Goal: Transaction & Acquisition: Purchase product/service

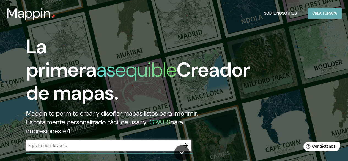
click at [312, 15] on font "Crea tu" at bounding box center [319, 13] width 15 height 5
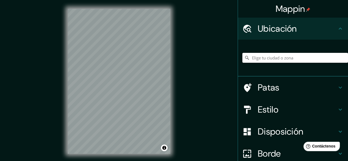
click at [304, 60] on input "Elige tu ciudad o zona" at bounding box center [296, 58] width 106 height 10
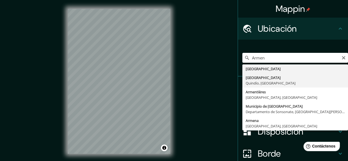
type input "[GEOGRAPHIC_DATA], [GEOGRAPHIC_DATA], [GEOGRAPHIC_DATA]"
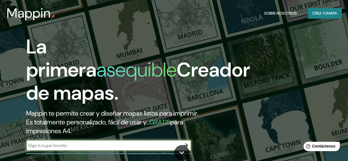
click at [317, 12] on font "Crea tu" at bounding box center [319, 13] width 15 height 5
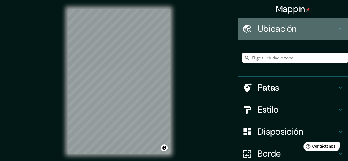
drag, startPoint x: 331, startPoint y: 27, endPoint x: 326, endPoint y: 28, distance: 4.8
click at [331, 28] on h4 "Ubicación" at bounding box center [297, 28] width 79 height 11
click at [320, 30] on h4 "Ubicación" at bounding box center [297, 28] width 79 height 11
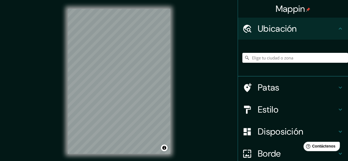
scroll to position [10, 0]
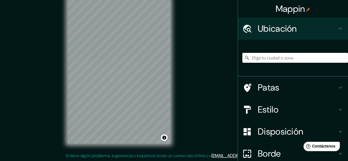
click at [271, 59] on input "Elige tu ciudad o zona" at bounding box center [296, 58] width 106 height 10
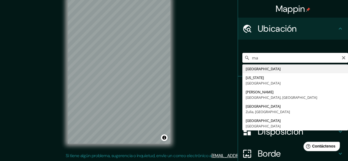
type input "m"
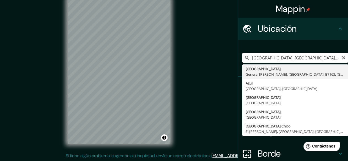
type input "[GEOGRAPHIC_DATA], [GEOGRAPHIC_DATA][PERSON_NAME], [GEOGRAPHIC_DATA], B7163, [G…"
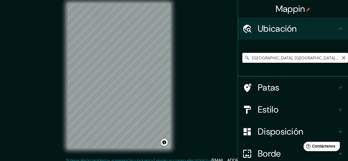
scroll to position [0, 0]
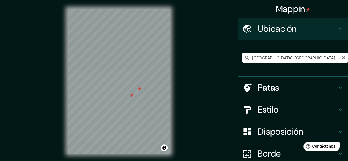
click at [138, 88] on div at bounding box center [139, 89] width 4 height 4
click at [133, 95] on div at bounding box center [131, 93] width 4 height 4
click at [133, 95] on div at bounding box center [134, 93] width 4 height 4
click at [135, 93] on div at bounding box center [134, 95] width 4 height 4
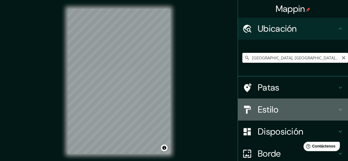
click at [238, 104] on div "Estilo" at bounding box center [293, 110] width 110 height 22
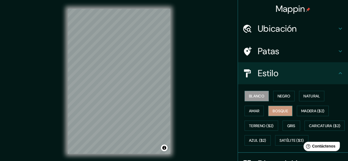
scroll to position [28, 0]
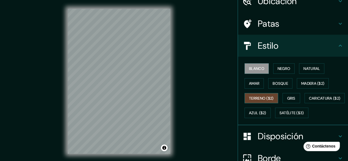
click at [255, 95] on font "Terreno ($2)" at bounding box center [261, 98] width 25 height 7
click at [287, 96] on font "Gris" at bounding box center [291, 98] width 8 height 5
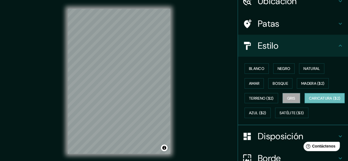
click at [309, 101] on font "Caricatura ($2)" at bounding box center [325, 98] width 32 height 5
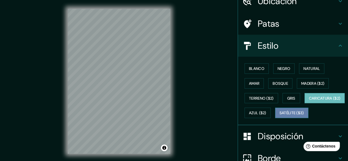
click at [280, 116] on font "Satélite ($3)" at bounding box center [292, 113] width 25 height 5
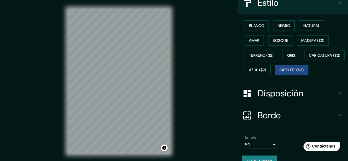
scroll to position [95, 0]
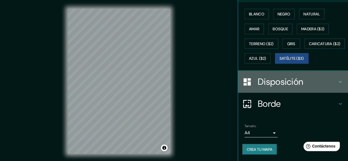
click at [259, 86] on font "Disposición" at bounding box center [280, 82] width 45 height 12
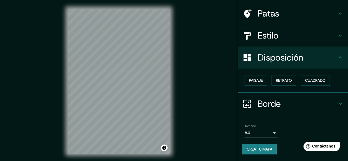
scroll to position [37, 0]
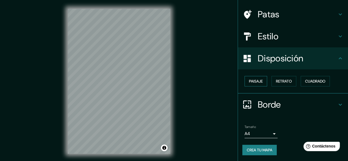
click at [249, 82] on font "Paisaje" at bounding box center [256, 81] width 14 height 5
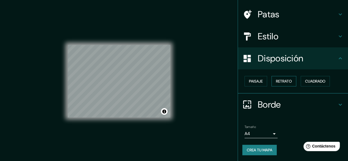
click at [272, 79] on button "Retrato" at bounding box center [284, 81] width 25 height 10
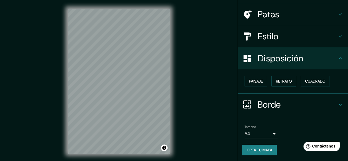
click at [292, 79] on button "Retrato" at bounding box center [284, 81] width 25 height 10
click at [305, 79] on font "Cuadrado" at bounding box center [315, 81] width 20 height 5
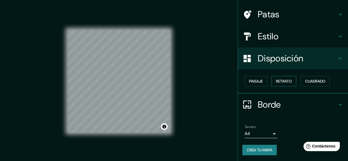
click at [283, 80] on font "Retrato" at bounding box center [284, 81] width 16 height 5
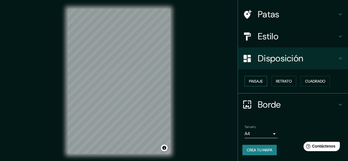
click at [257, 85] on button "Paisaje" at bounding box center [256, 81] width 23 height 10
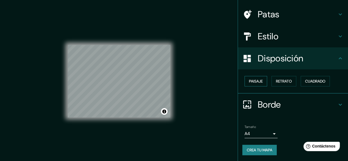
click at [263, 81] on button "Paisaje" at bounding box center [256, 81] width 23 height 10
drag, startPoint x: 261, startPoint y: 82, endPoint x: 269, endPoint y: 77, distance: 9.3
click at [262, 80] on button "Paisaje" at bounding box center [256, 81] width 23 height 10
drag, startPoint x: 284, startPoint y: 75, endPoint x: 282, endPoint y: 78, distance: 4.1
click at [284, 75] on div "Paisaje Retrato Cuadrado" at bounding box center [296, 81] width 106 height 15
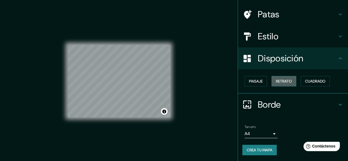
click at [282, 79] on font "Retrato" at bounding box center [284, 81] width 16 height 5
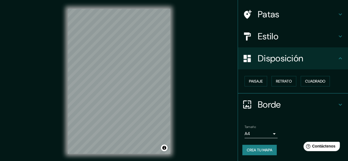
scroll to position [10, 0]
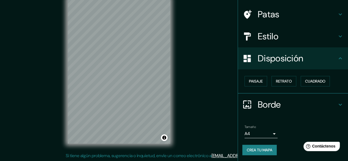
click at [278, 98] on div "Borde" at bounding box center [293, 105] width 110 height 22
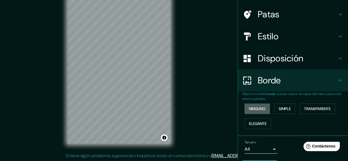
click at [263, 110] on button "Ninguno" at bounding box center [257, 109] width 25 height 10
click at [279, 111] on font "Simple" at bounding box center [285, 108] width 12 height 5
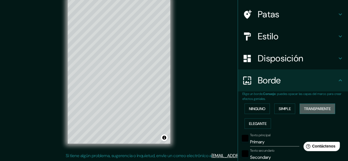
click at [317, 105] on font "Transparente" at bounding box center [317, 108] width 27 height 7
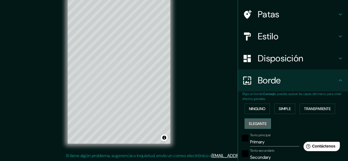
click at [257, 124] on font "Elegante" at bounding box center [258, 123] width 18 height 5
click at [249, 109] on font "Ninguno" at bounding box center [257, 108] width 17 height 5
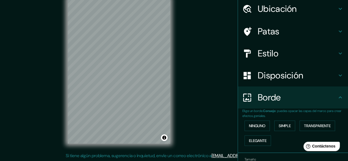
scroll to position [0, 0]
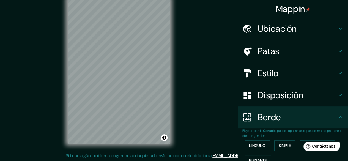
click at [188, 143] on div "Mappin Ubicación [GEOGRAPHIC_DATA], [GEOGRAPHIC_DATA][PERSON_NAME], [GEOGRAPHIC…" at bounding box center [174, 76] width 348 height 172
click at [67, 104] on div "© Mapbox © OpenStreetMap Improve this map © Maxar" at bounding box center [119, 71] width 120 height 163
